Goal: Task Accomplishment & Management: Complete application form

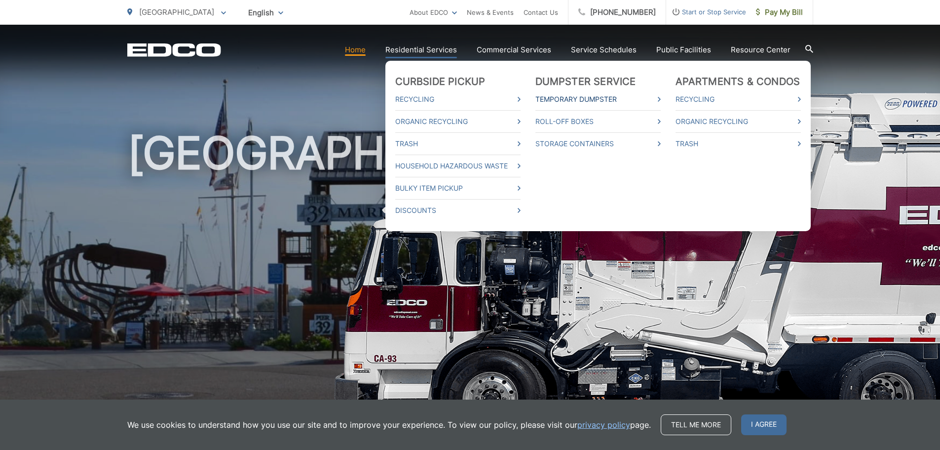
click at [612, 100] on link "Temporary Dumpster" at bounding box center [598, 99] width 125 height 12
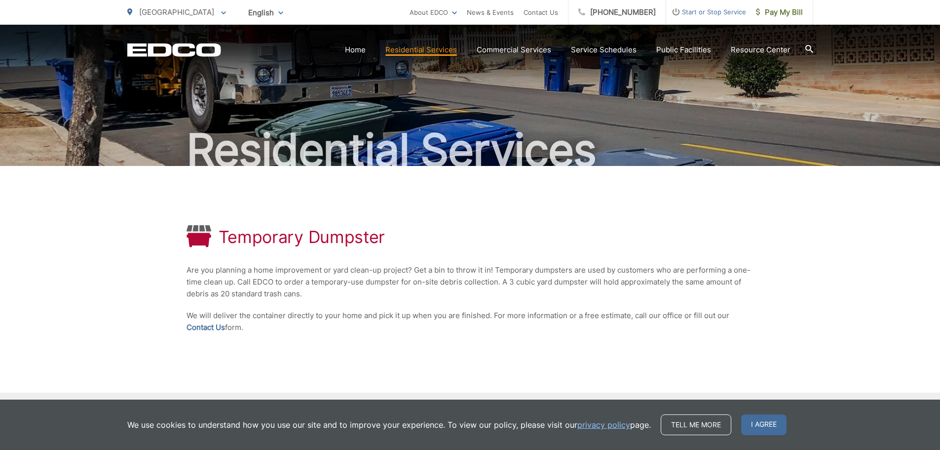
scroll to position [49, 0]
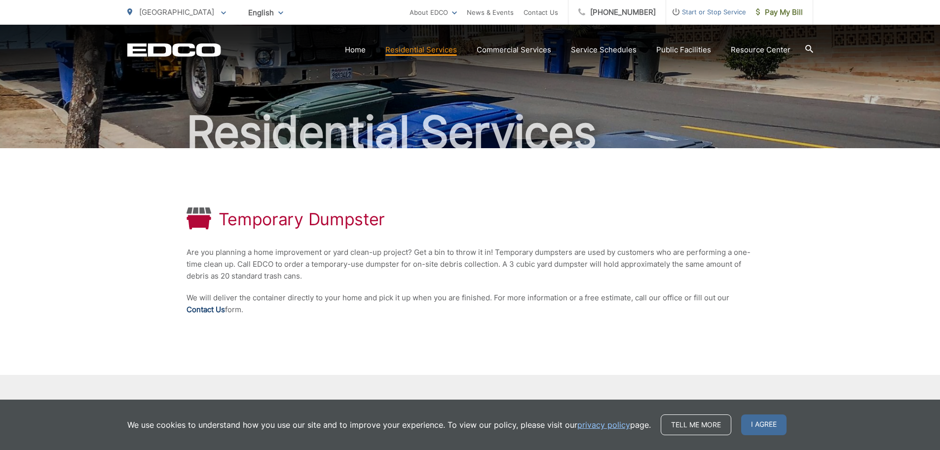
click at [207, 309] on link "Contact Us" at bounding box center [206, 310] width 39 height 12
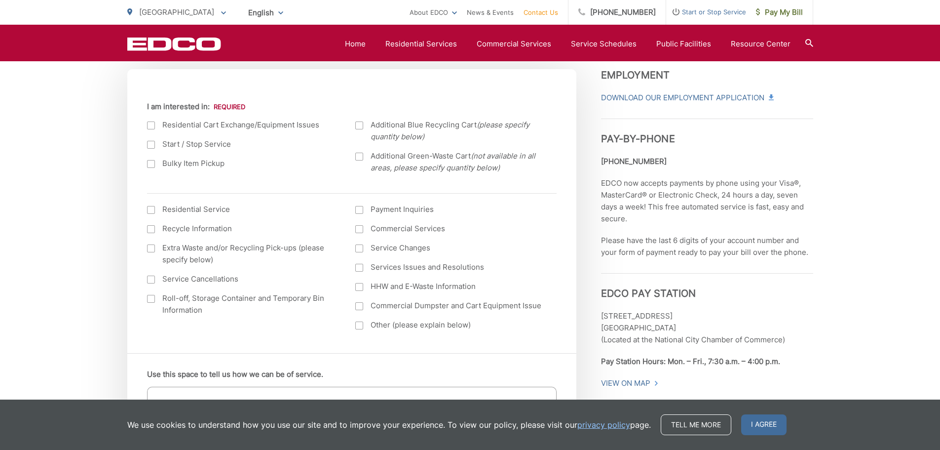
scroll to position [395, 0]
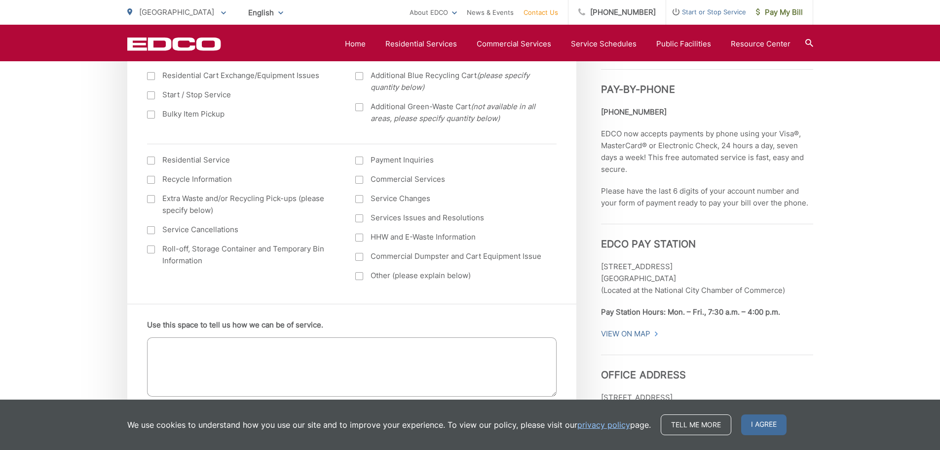
click at [151, 251] on div at bounding box center [151, 249] width 8 height 8
click at [0, 0] on input "Roll-off, Storage Container and Temporary Bin Information" at bounding box center [0, 0] width 0 height 0
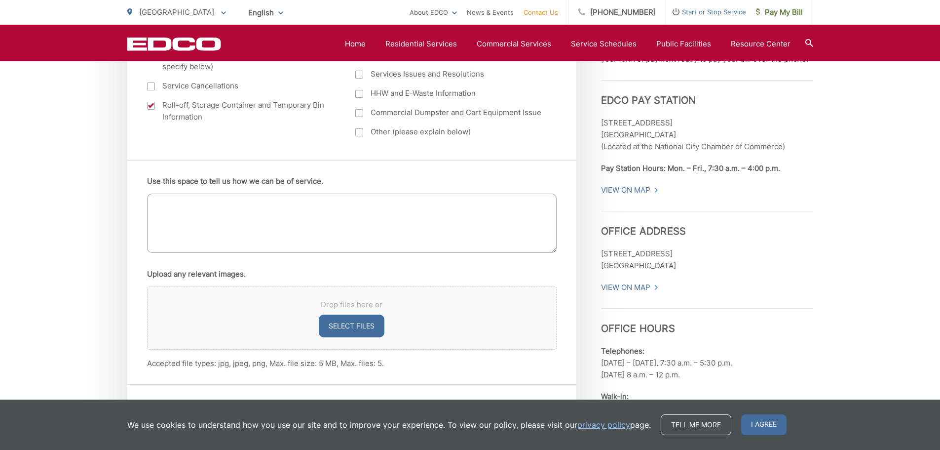
scroll to position [543, 0]
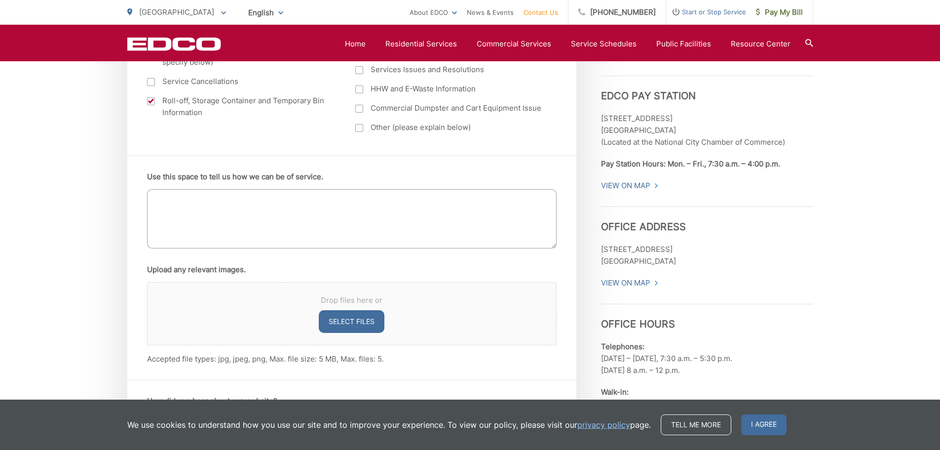
click at [208, 201] on textarea "Use this space to tell us how we can be of service." at bounding box center [352, 218] width 410 height 59
click at [776, 426] on span "I agree" at bounding box center [763, 424] width 45 height 21
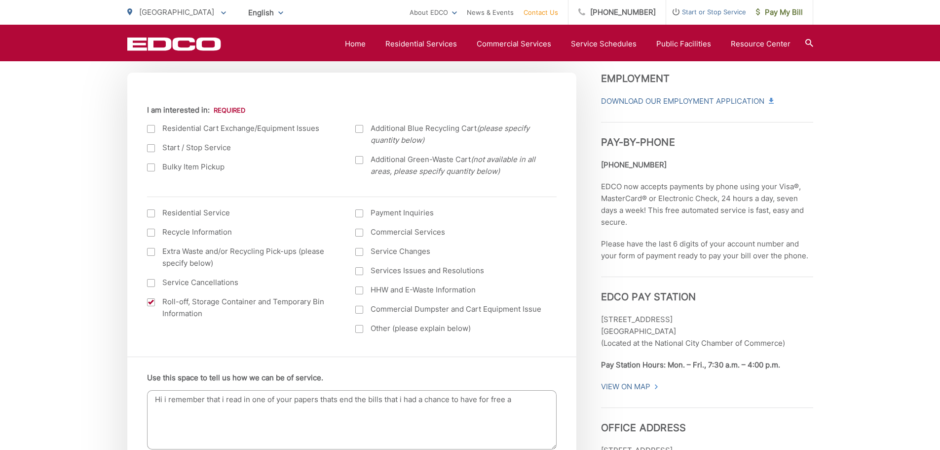
scroll to position [444, 0]
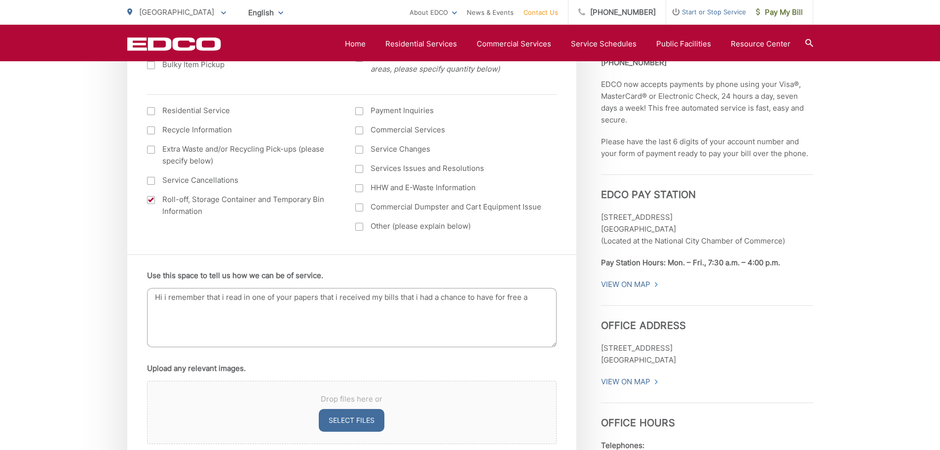
click at [534, 298] on textarea "Hi i remember that i read in one of your papers that i received my bills that i…" at bounding box center [352, 317] width 410 height 59
click at [237, 309] on textarea "Hi i remember that i read in one of your papers that i received my bills that i…" at bounding box center [352, 317] width 410 height 59
click at [293, 316] on textarea "Hi i remember that i read in one of your papers that i received my bills that i…" at bounding box center [352, 317] width 410 height 59
click at [328, 316] on textarea "Hi i remember that i read in one of your papers that i received my bills that i…" at bounding box center [352, 317] width 410 height 59
click at [409, 315] on textarea "Hi i remember that i read in one of your papers that i received my bills that i…" at bounding box center [352, 317] width 410 height 59
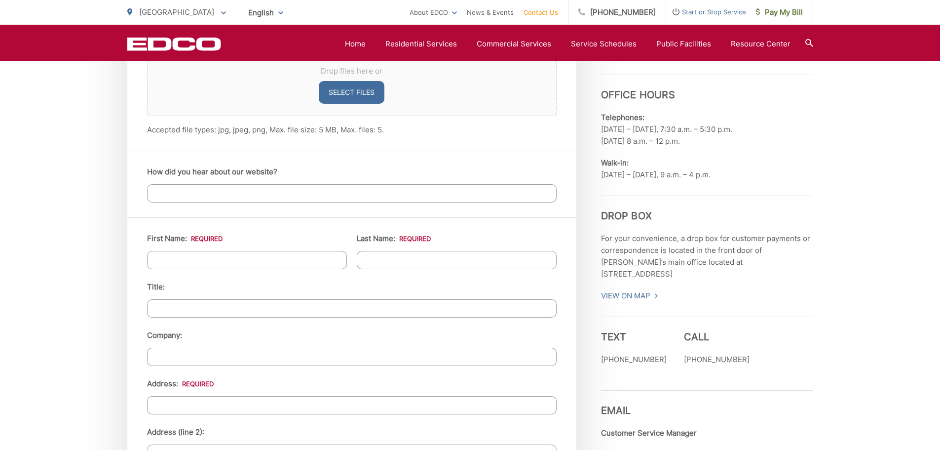
scroll to position [790, 0]
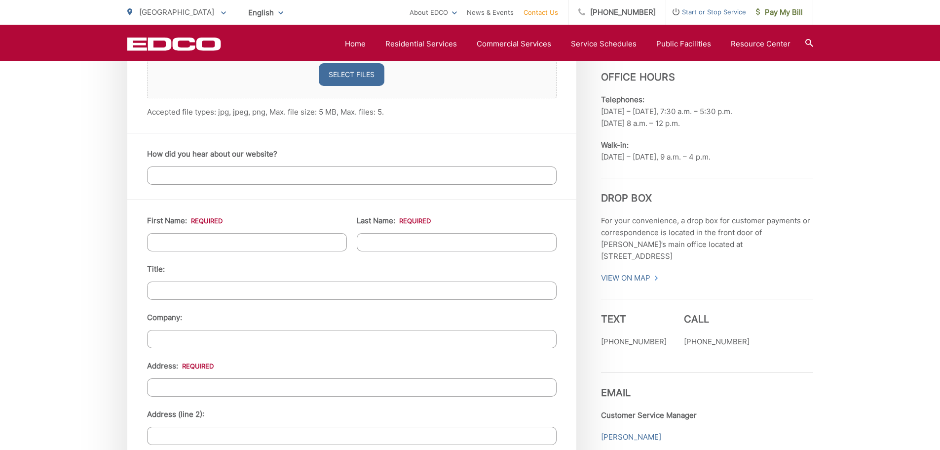
type textarea "Hi i remember that i read in one of your papers that i received my bills that i…"
click at [171, 179] on input "How did you hear about our website?" at bounding box center [352, 175] width 410 height 18
click at [200, 244] on input "First Name: *" at bounding box center [247, 242] width 200 height 18
type input "Violeta"
click at [385, 242] on input "Last Name: *" at bounding box center [457, 242] width 200 height 18
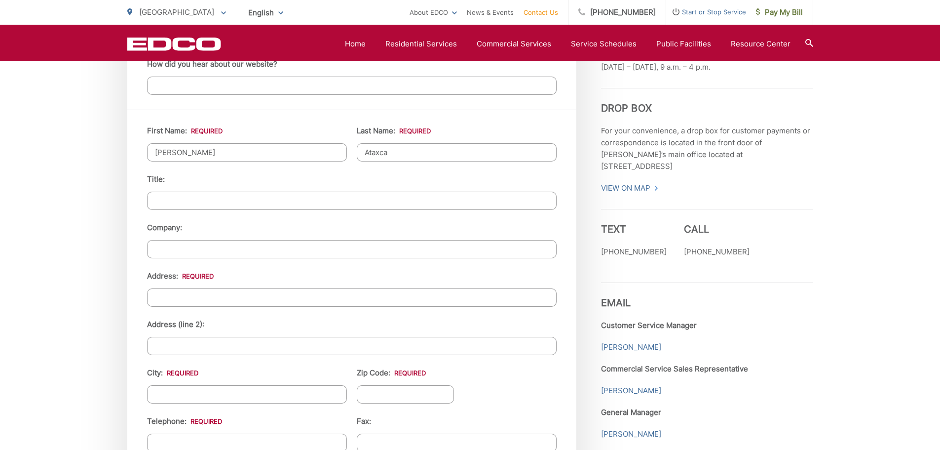
scroll to position [889, 0]
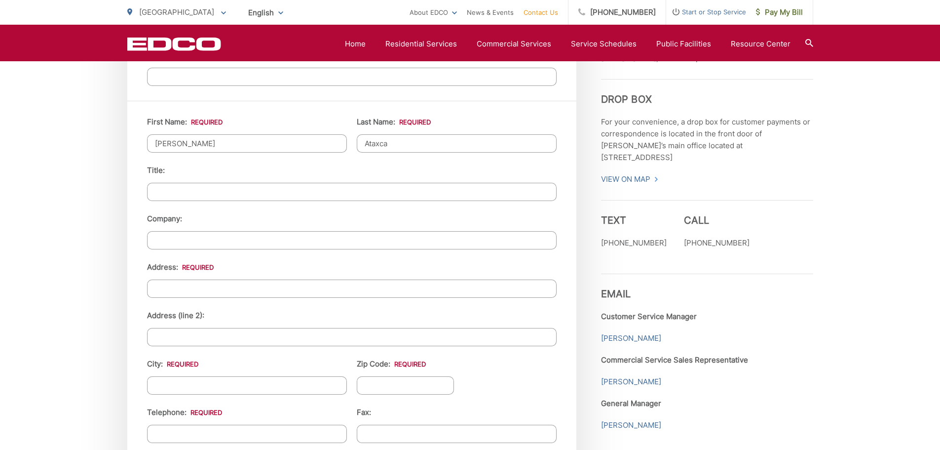
type input "Ataxca"
click at [205, 195] on input "Title:" at bounding box center [352, 192] width 410 height 18
type input "C"
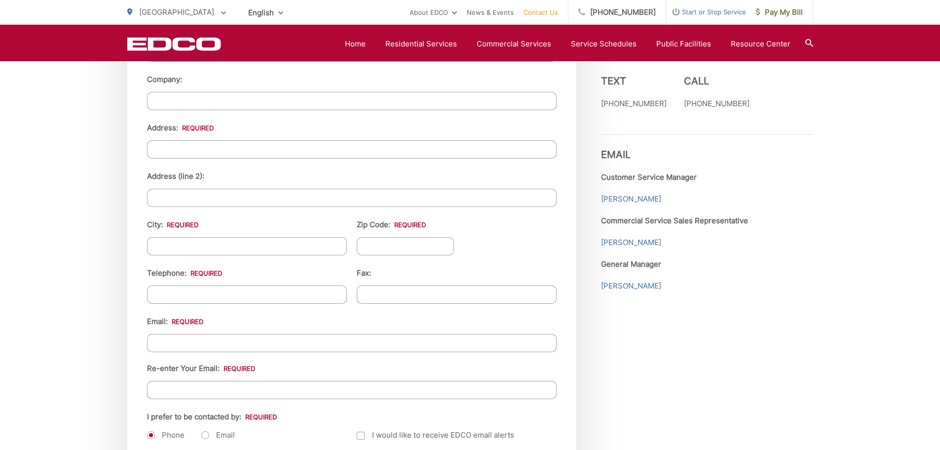
scroll to position [1037, 0]
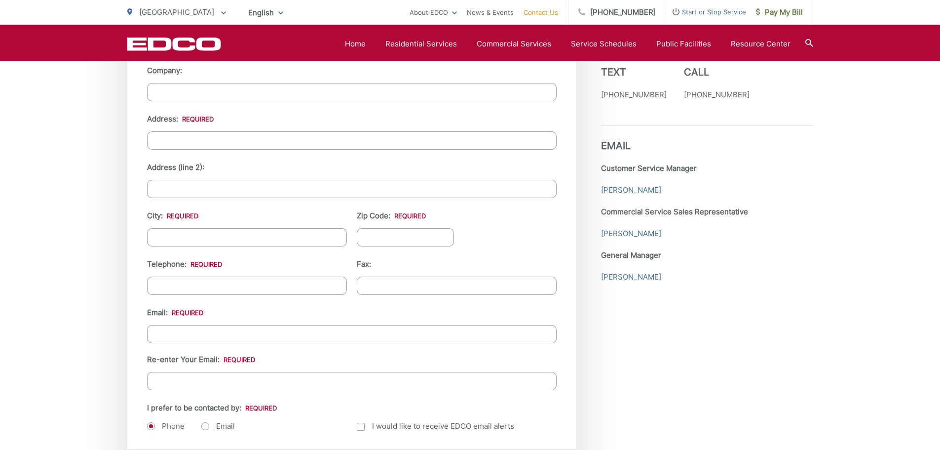
type input "Cleaning"
click at [257, 138] on input "Address: *" at bounding box center [352, 140] width 410 height 18
type input "10440 loma rancho dr"
type input "[GEOGRAPHIC_DATA]"
type input "91978"
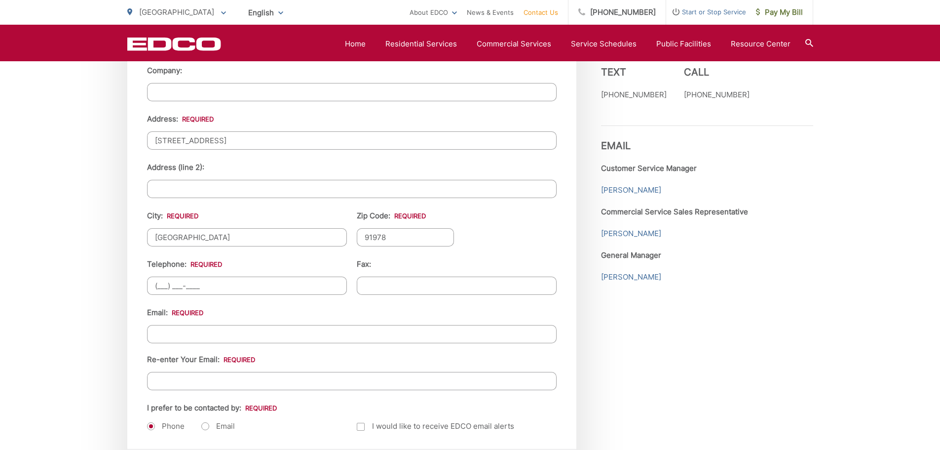
click at [257, 283] on input "(___) ___-____" at bounding box center [247, 285] width 200 height 18
click at [162, 287] on input "(___) ___-____" at bounding box center [247, 285] width 200 height 18
type input "(619) 882-0080"
click at [130, 341] on div "First Name: * Violeta Last Name: * Ataxca Title: Cleaning Company: Address: * 1…" at bounding box center [351, 201] width 449 height 496
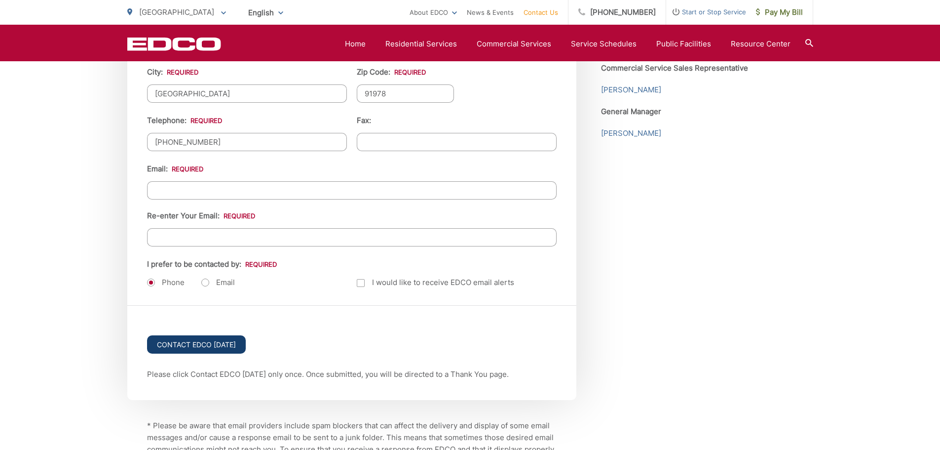
scroll to position [1234, 0]
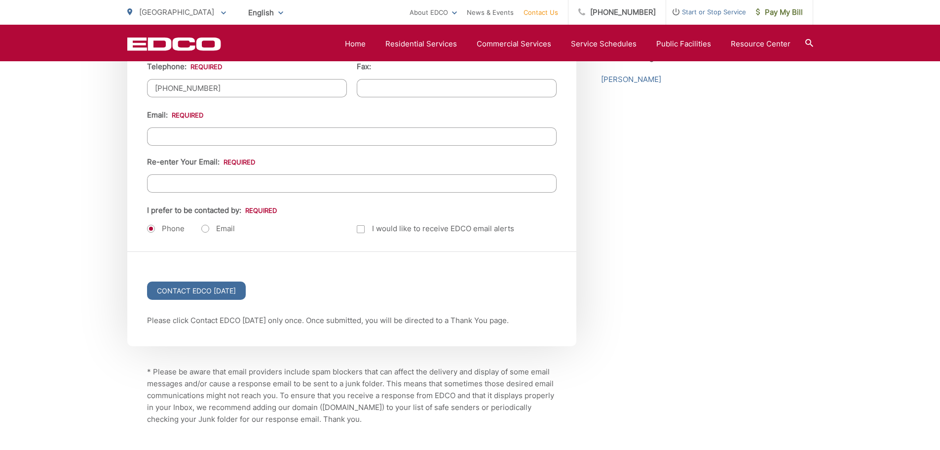
click at [237, 134] on input "Email *" at bounding box center [352, 136] width 410 height 18
type input "ssolunaa@hotmail.com"
type input "boa"
type input "Apt, suite, floor, etc."
type input "6198820080"
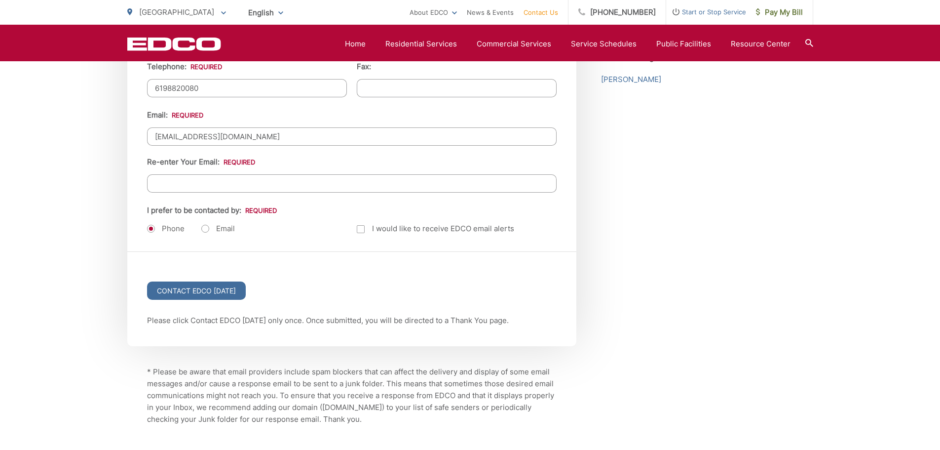
type input "ssolunaa@hotmail.com"
type input "(619) 882-0080"
click at [207, 228] on label "Email" at bounding box center [218, 229] width 34 height 10
radio input "true"
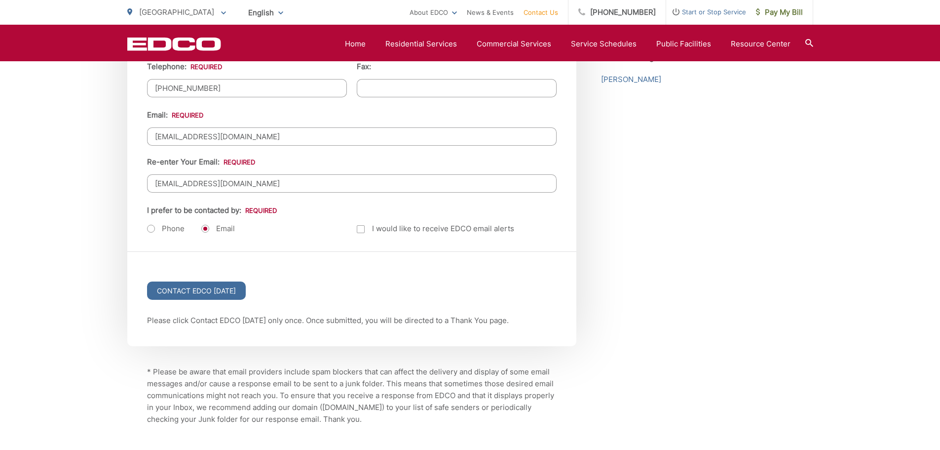
click at [364, 231] on div at bounding box center [361, 229] width 8 height 8
click at [0, 0] on input "Email Alerts" at bounding box center [0, 0] width 0 height 0
click at [211, 297] on input "Contact EDCO Today" at bounding box center [196, 290] width 99 height 18
